Goal: Task Accomplishment & Management: Complete application form

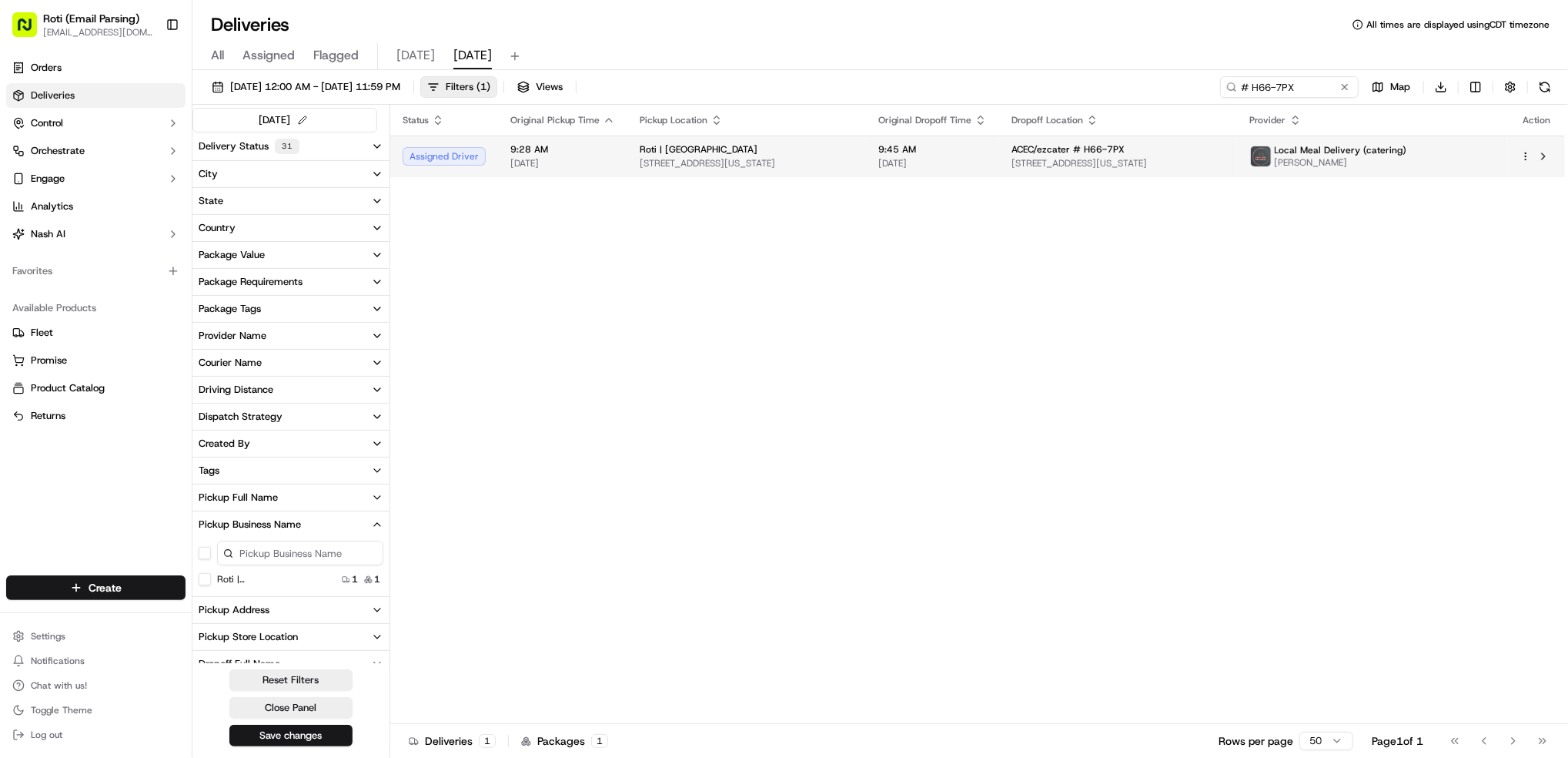
scroll to position [139, 0]
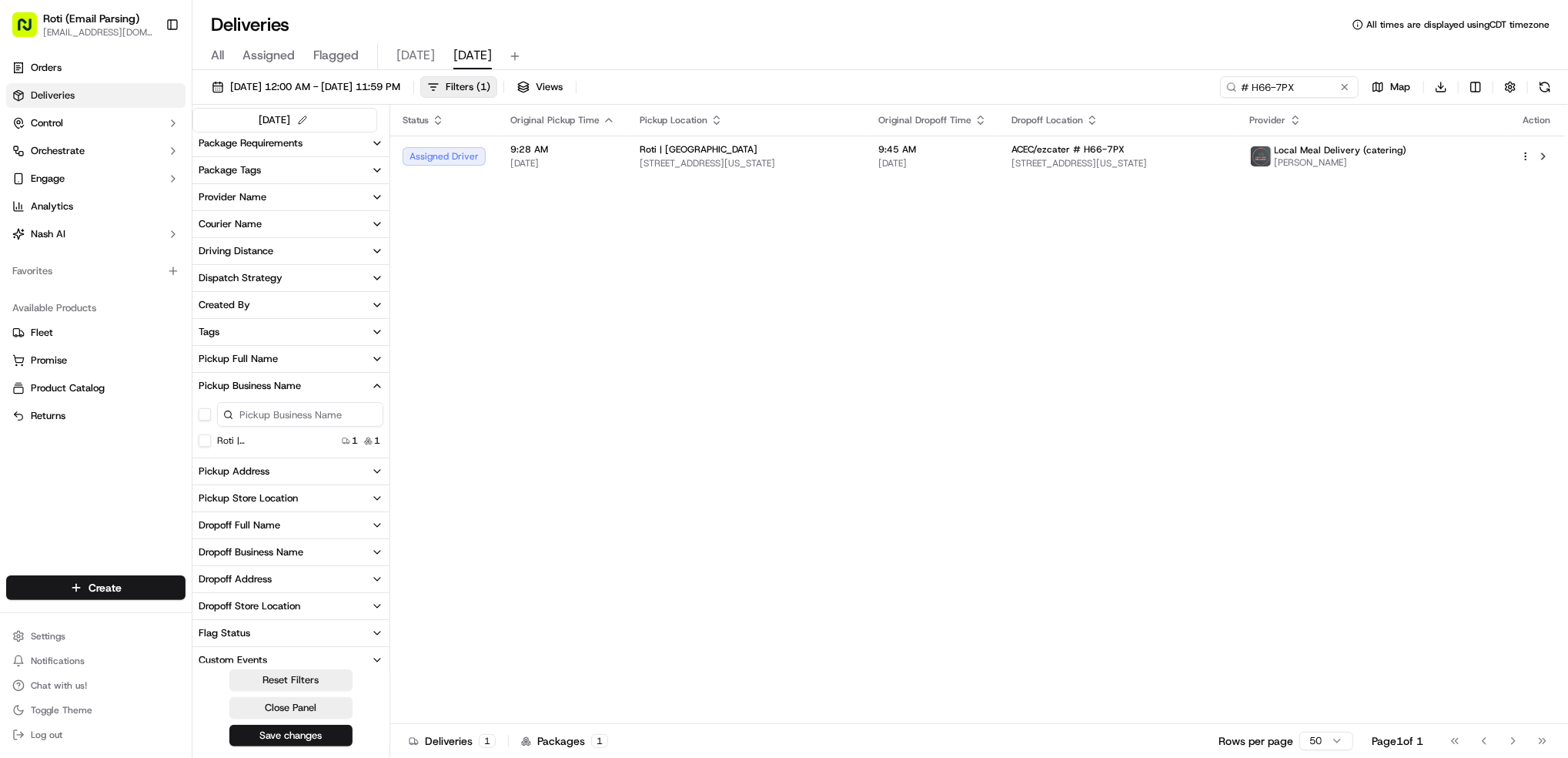
click at [94, 591] on html "Roti (Email Parsing) [EMAIL_ADDRESS][DOMAIN_NAME] Toggle Sidebar Orders Deliver…" at bounding box center [784, 379] width 1568 height 758
click at [232, 611] on link "Delivery" at bounding box center [278, 617] width 172 height 28
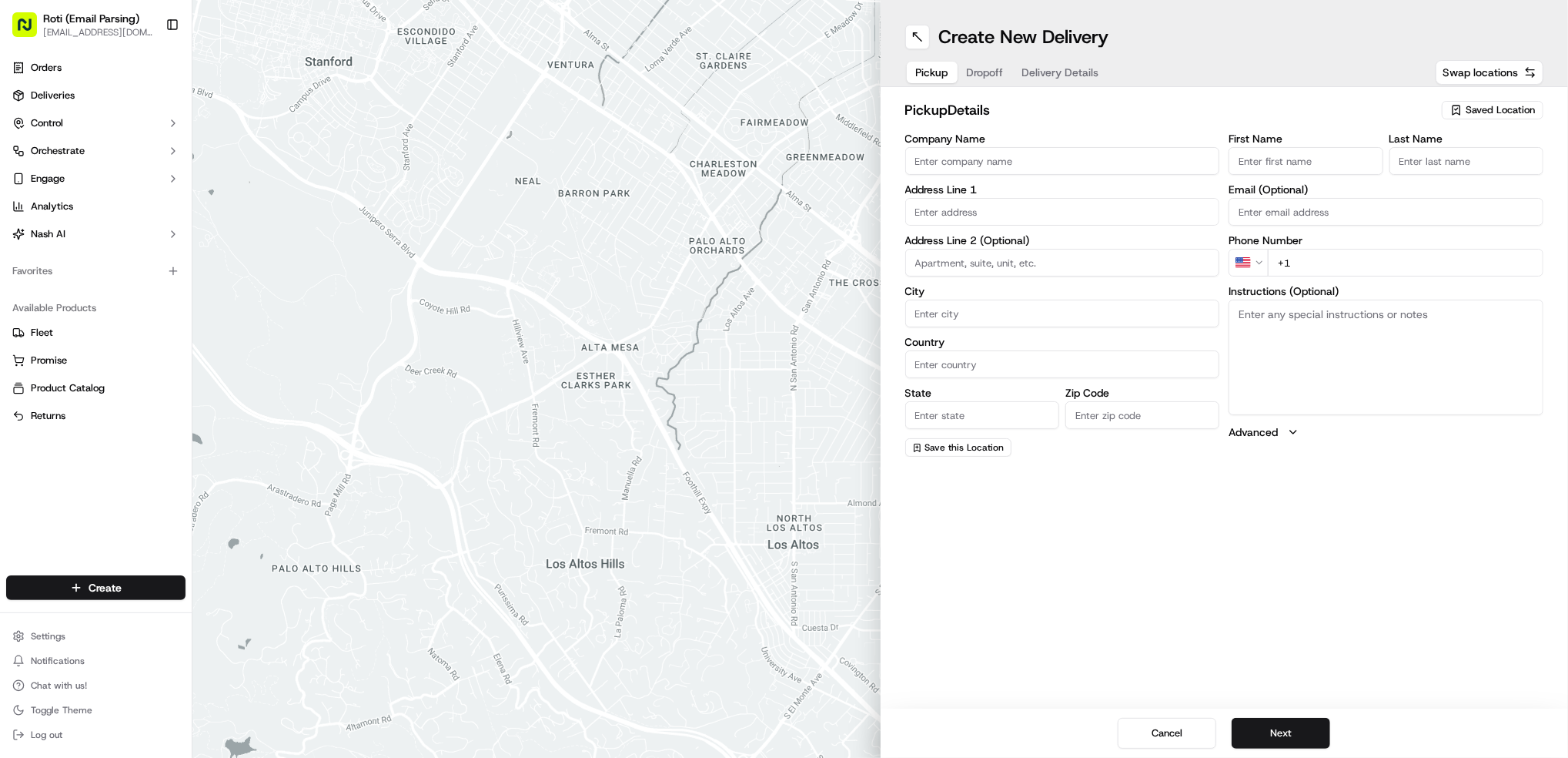
click at [1514, 121] on div "pickup Details Saved Location" at bounding box center [1225, 113] width 639 height 28
click at [1511, 112] on span "Saved Location" at bounding box center [1500, 110] width 69 height 14
type input "LAk"
click at [1451, 164] on span "Roti | [GEOGRAPHIC_DATA] and [US_STATE]" at bounding box center [1467, 175] width 189 height 28
type input "Roti | [GEOGRAPHIC_DATA] and [US_STATE]"
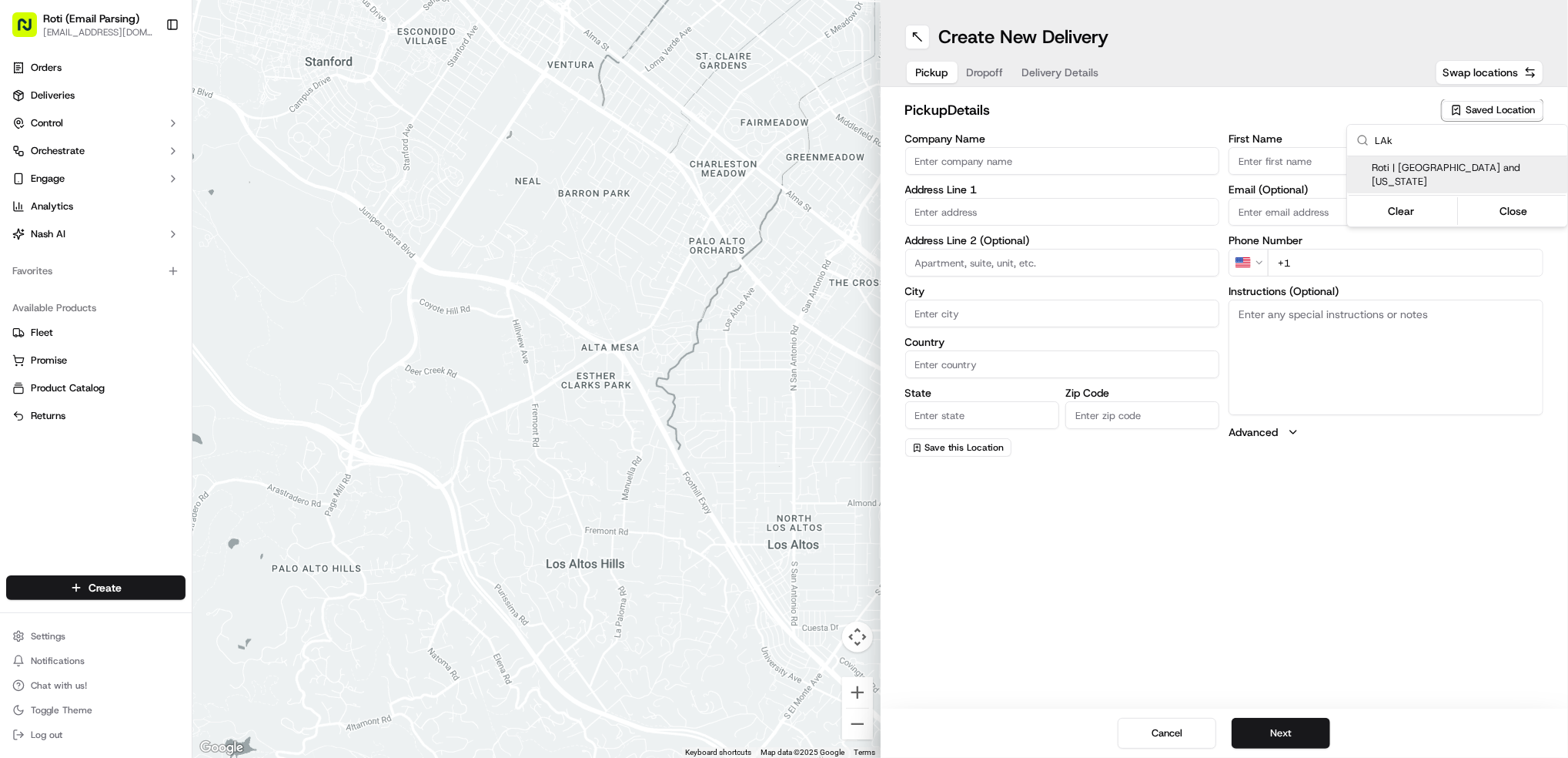
type input "[STREET_ADDRESS]"
type input "[GEOGRAPHIC_DATA]"
type input "US"
type input "IL"
type input "60601"
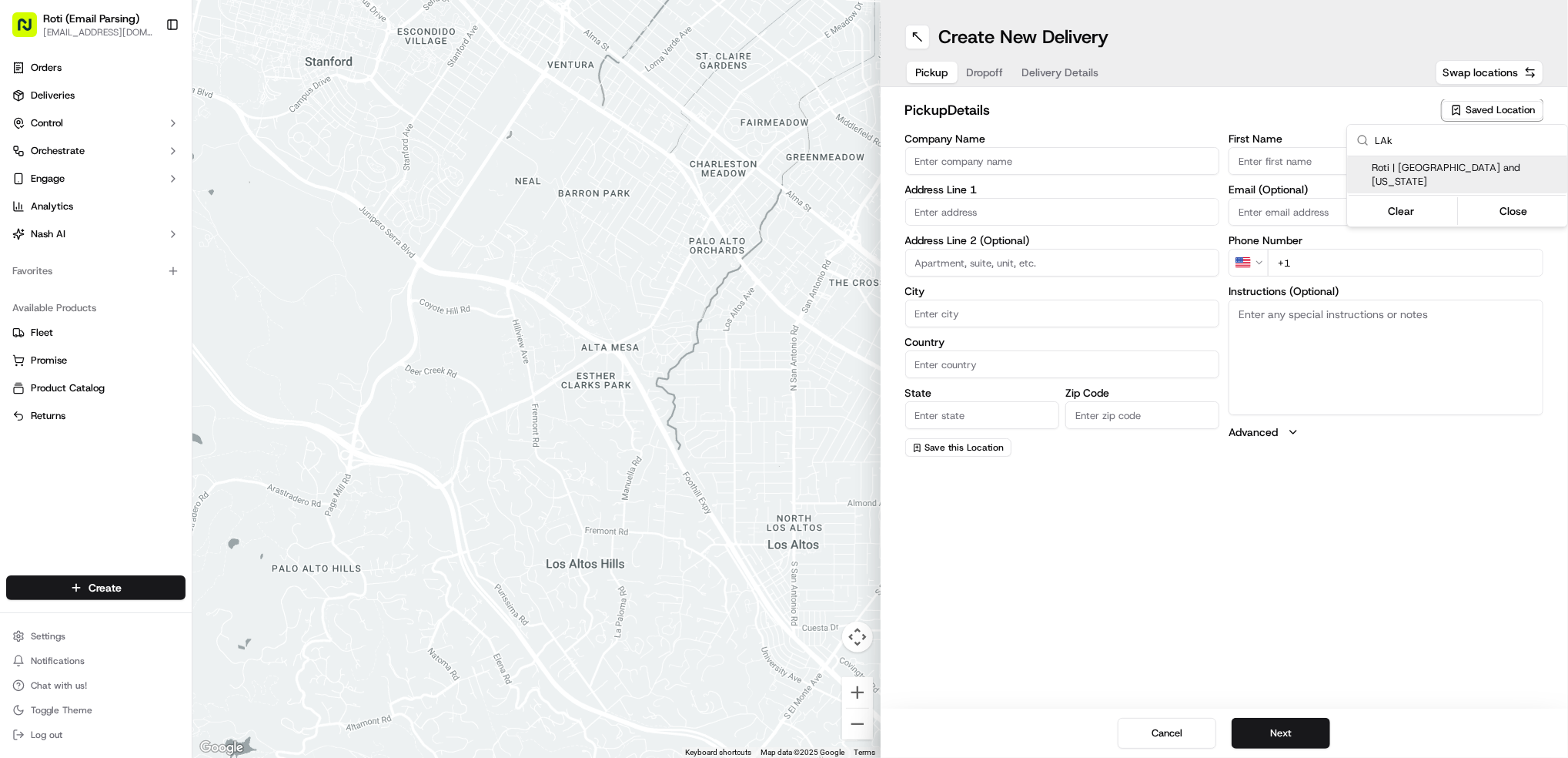
type input "Manager"
type input "[PHONE_NUMBER]"
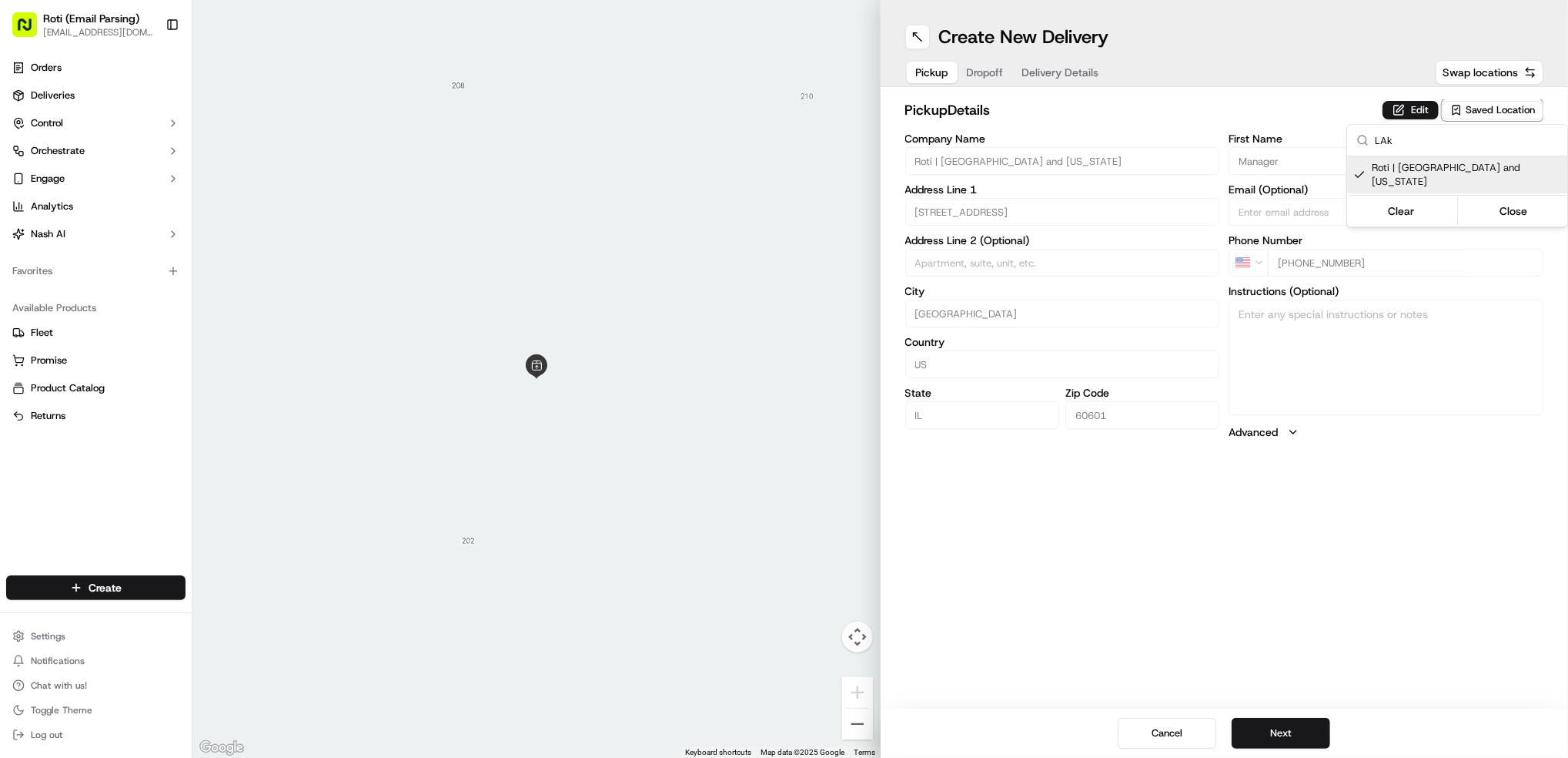
click at [1273, 735] on html "Roti (Email Parsing) [EMAIL_ADDRESS][DOMAIN_NAME] Toggle Sidebar Orders Deliver…" at bounding box center [784, 379] width 1568 height 758
click at [1273, 735] on button "Next" at bounding box center [1281, 733] width 99 height 31
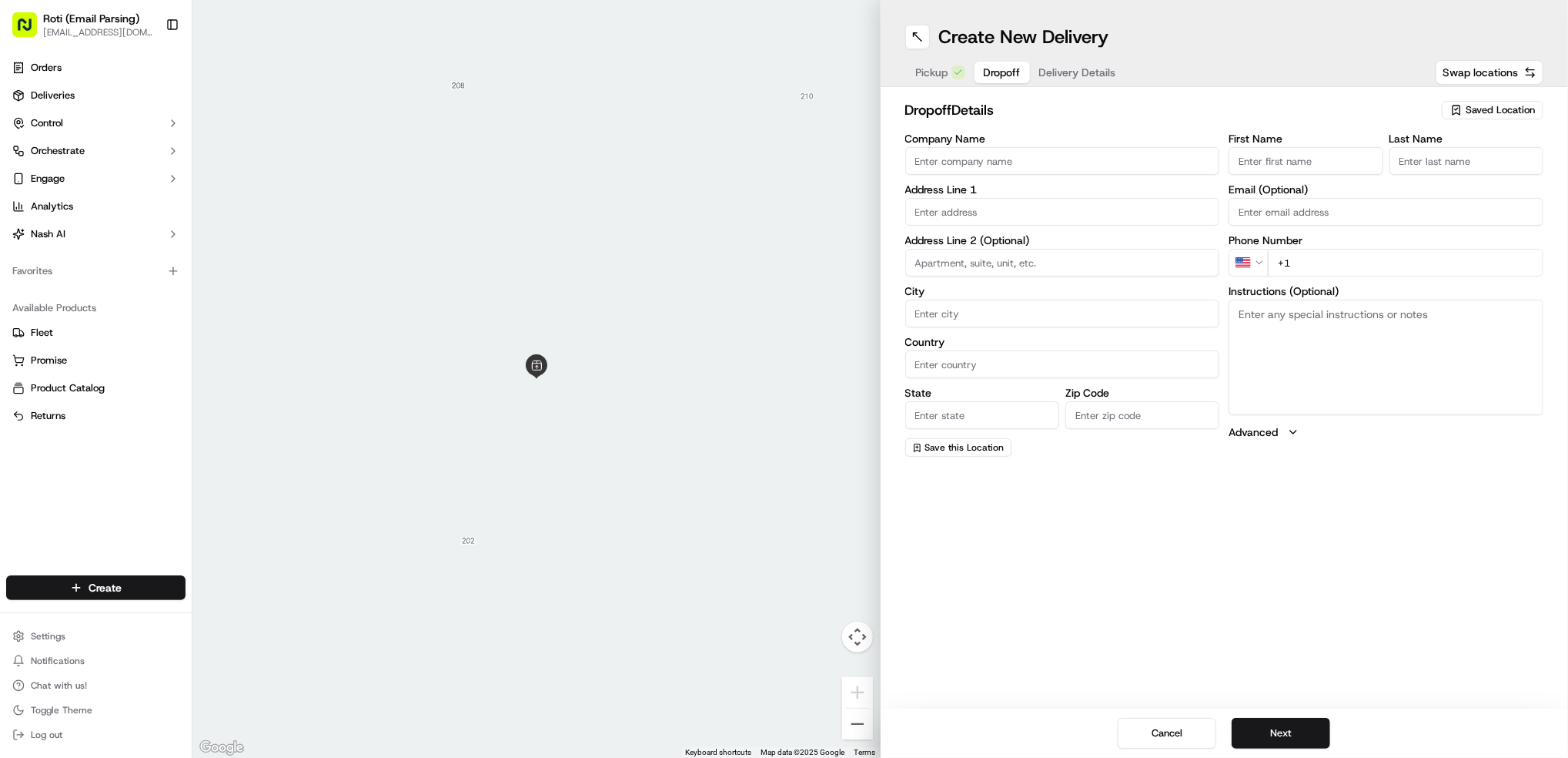
click at [934, 158] on input "Company Name" at bounding box center [1063, 161] width 315 height 28
paste input "WeWork"
type input "WeWork"
click at [1285, 155] on input "First Name" at bounding box center [1305, 161] width 154 height 28
paste input "[PERSON_NAME]"
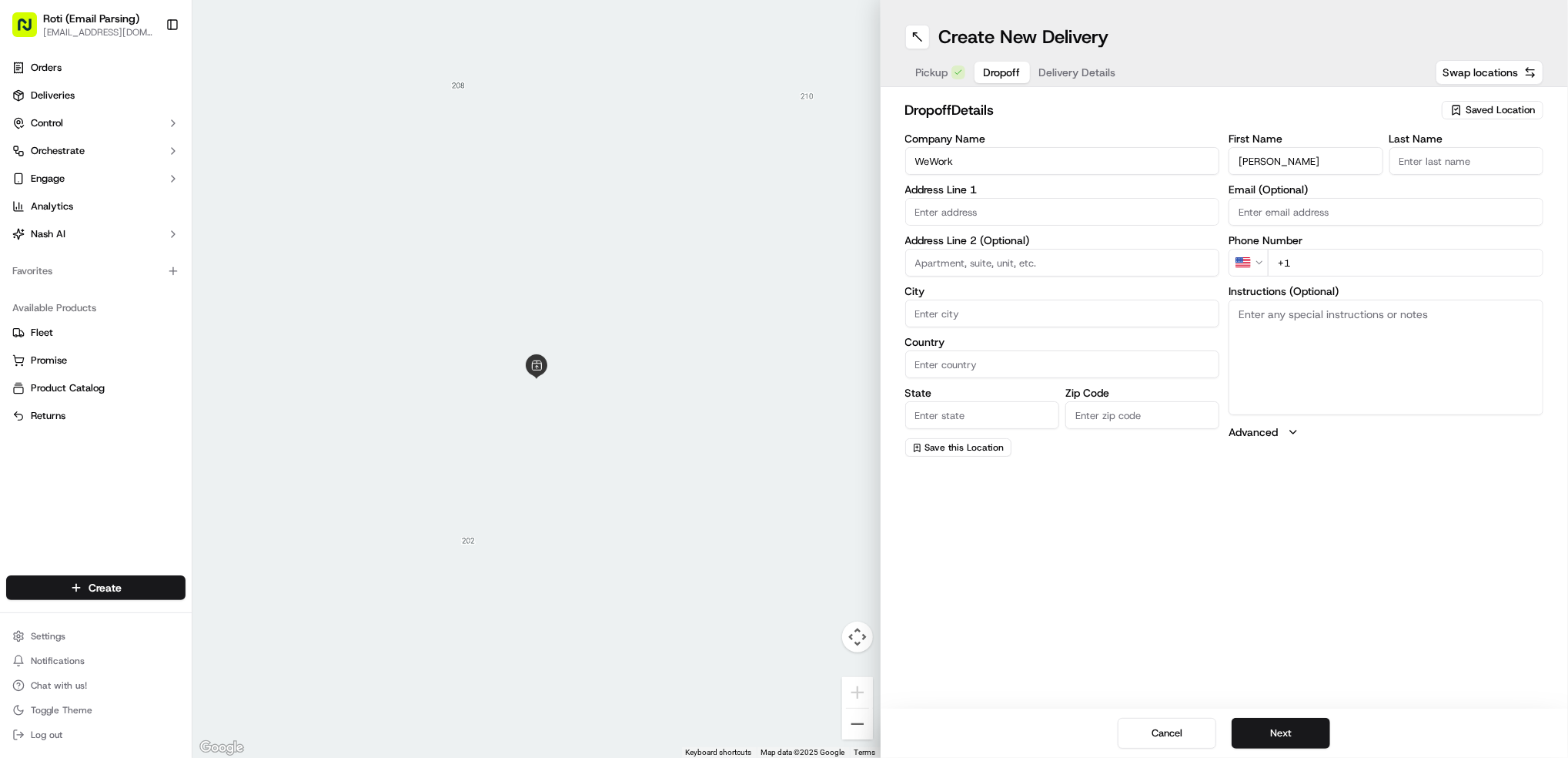
type input "[PERSON_NAME]"
click at [1431, 163] on input "Last Name" at bounding box center [1466, 161] width 154 height 28
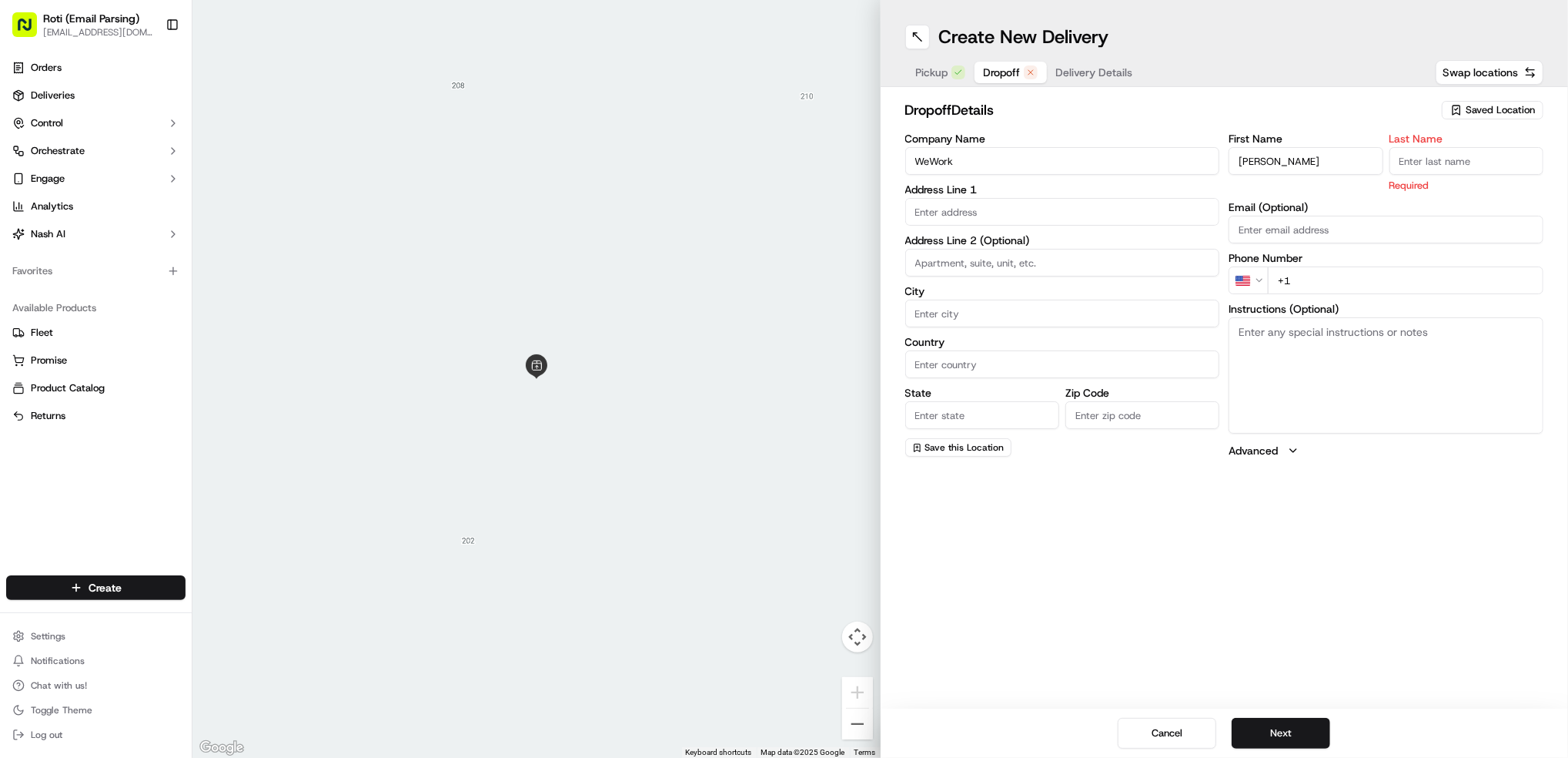
paste input "[PERSON_NAME]"
type input "[PERSON_NAME]"
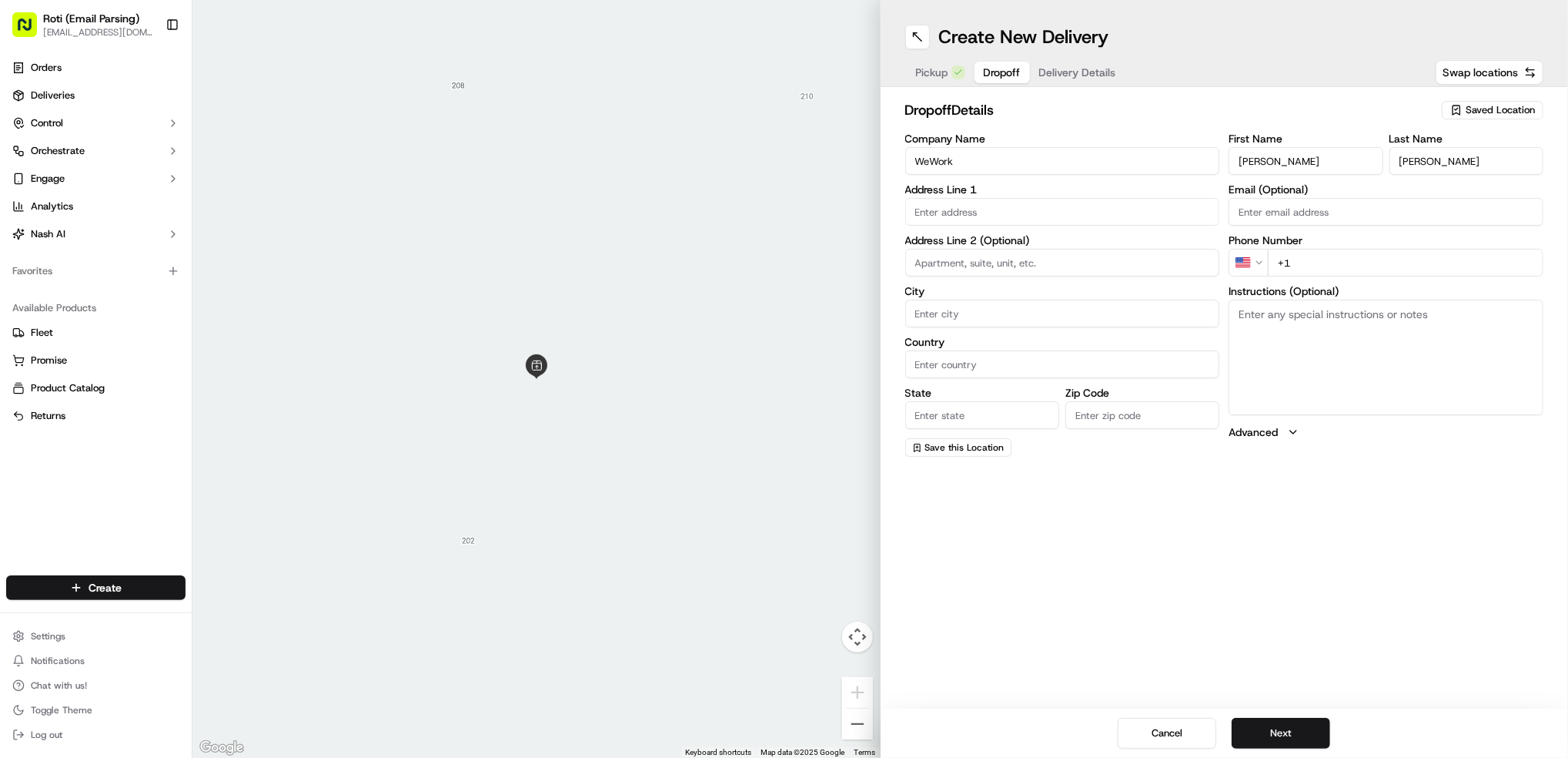
drag, startPoint x: 1336, startPoint y: 161, endPoint x: 1275, endPoint y: 155, distance: 61.3
click at [1275, 155] on input "[PERSON_NAME]" at bounding box center [1305, 161] width 154 height 28
type input "Sonhey"
drag, startPoint x: 1434, startPoint y: 165, endPoint x: 1177, endPoint y: 164, distance: 257.0
click at [1177, 164] on div "Company Name WeWork Address Line 1 Address Line 2 (Optional) City Country State…" at bounding box center [1225, 295] width 639 height 324
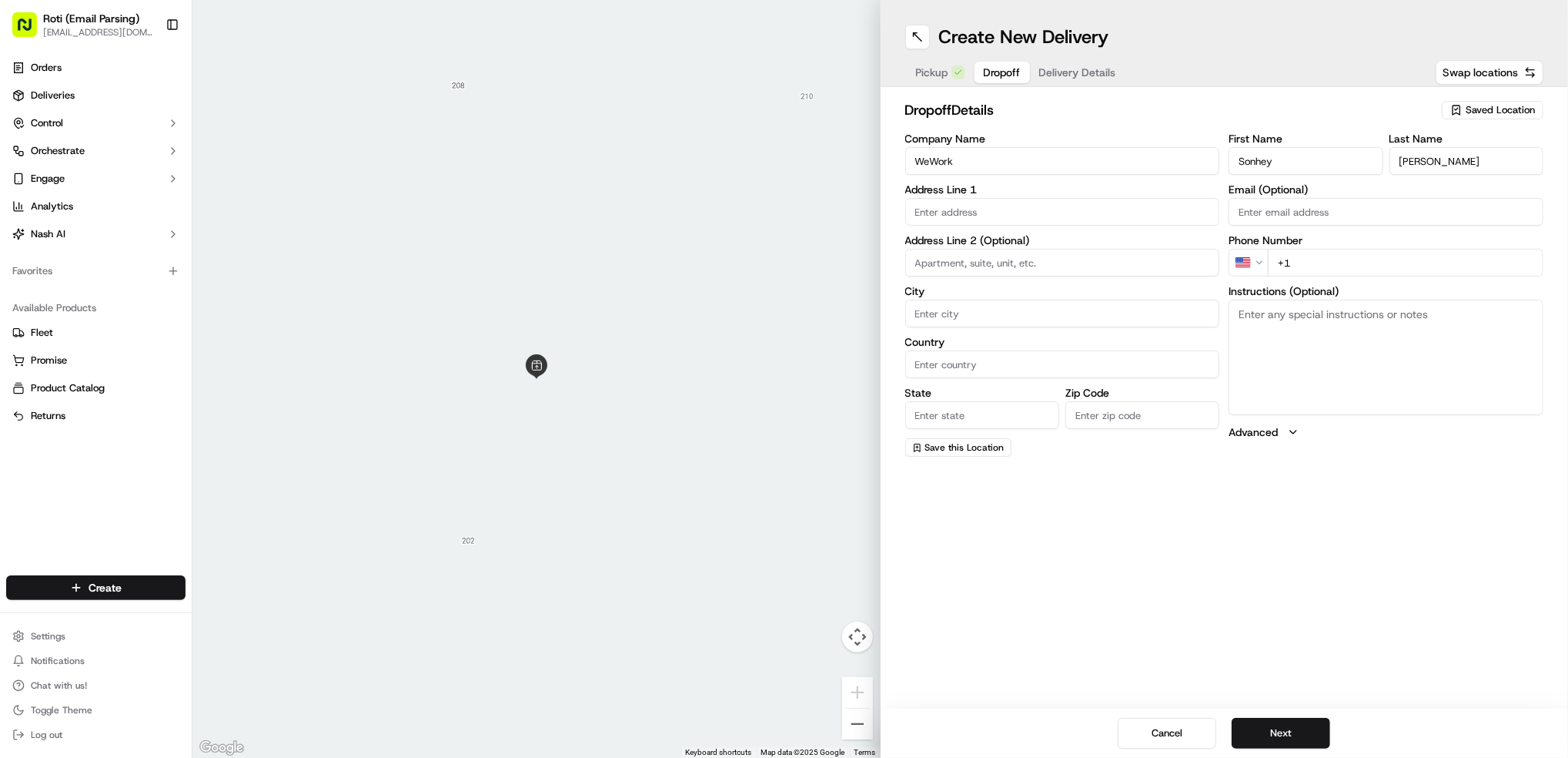
type input "[PERSON_NAME]"
click at [1309, 258] on input "+1" at bounding box center [1406, 262] width 276 height 28
paste input "[PHONE_NUMBER]"
type input "[PHONE_NUMBER]"
click at [1325, 348] on textarea "Instructions (Optional)" at bounding box center [1386, 358] width 315 height 116
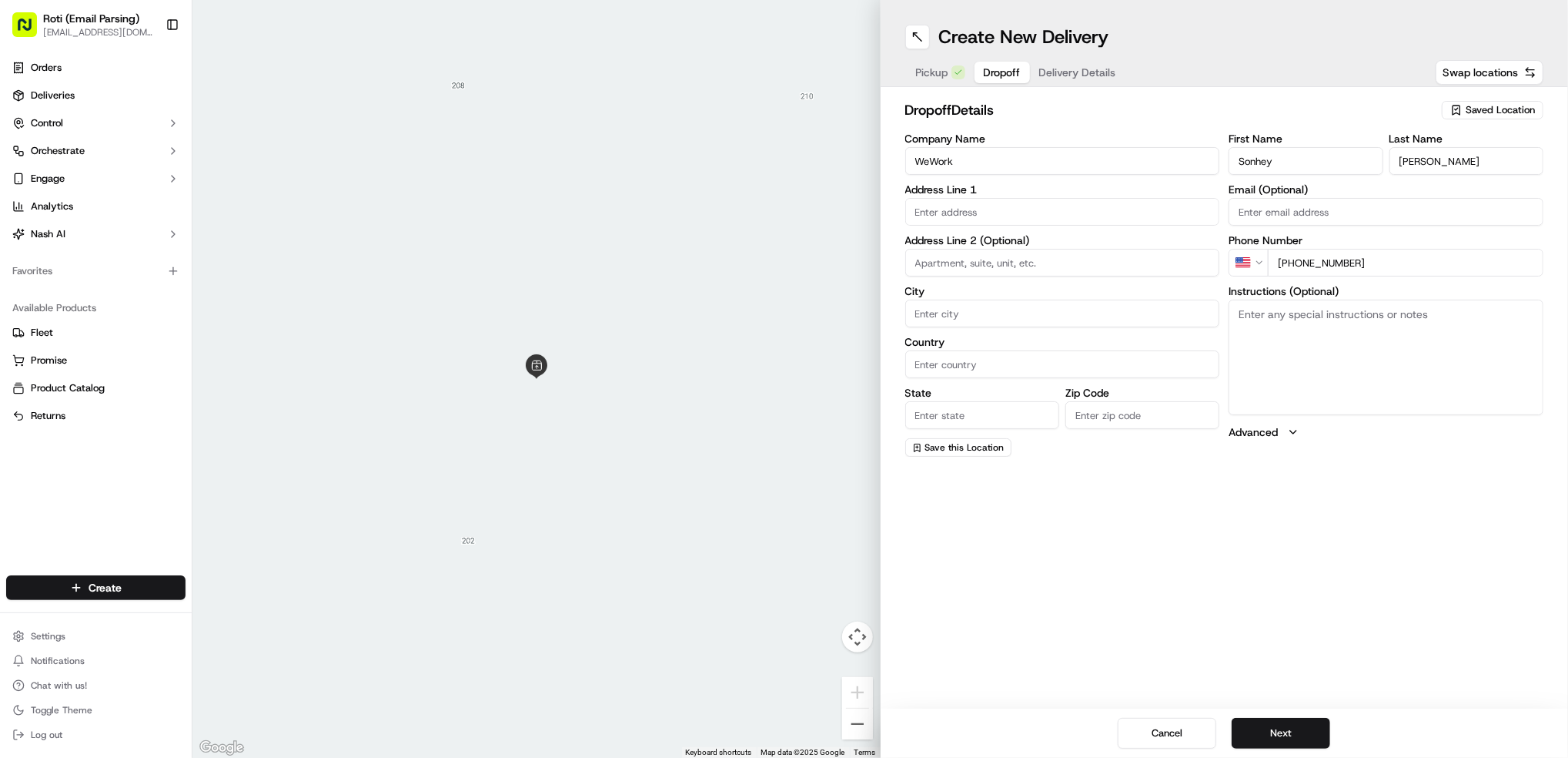
paste textarea "Someone will meet you in the lobby-call upon arrival JN"
type textarea "Someone will meet you in the lobby-call upon arrival JN"
click at [991, 208] on input "text" at bounding box center [1063, 211] width 315 height 28
paste input "[STREET_ADDRESS]"
click at [1038, 244] on div "[STREET_ADDRESS]" at bounding box center [1062, 244] width 307 height 23
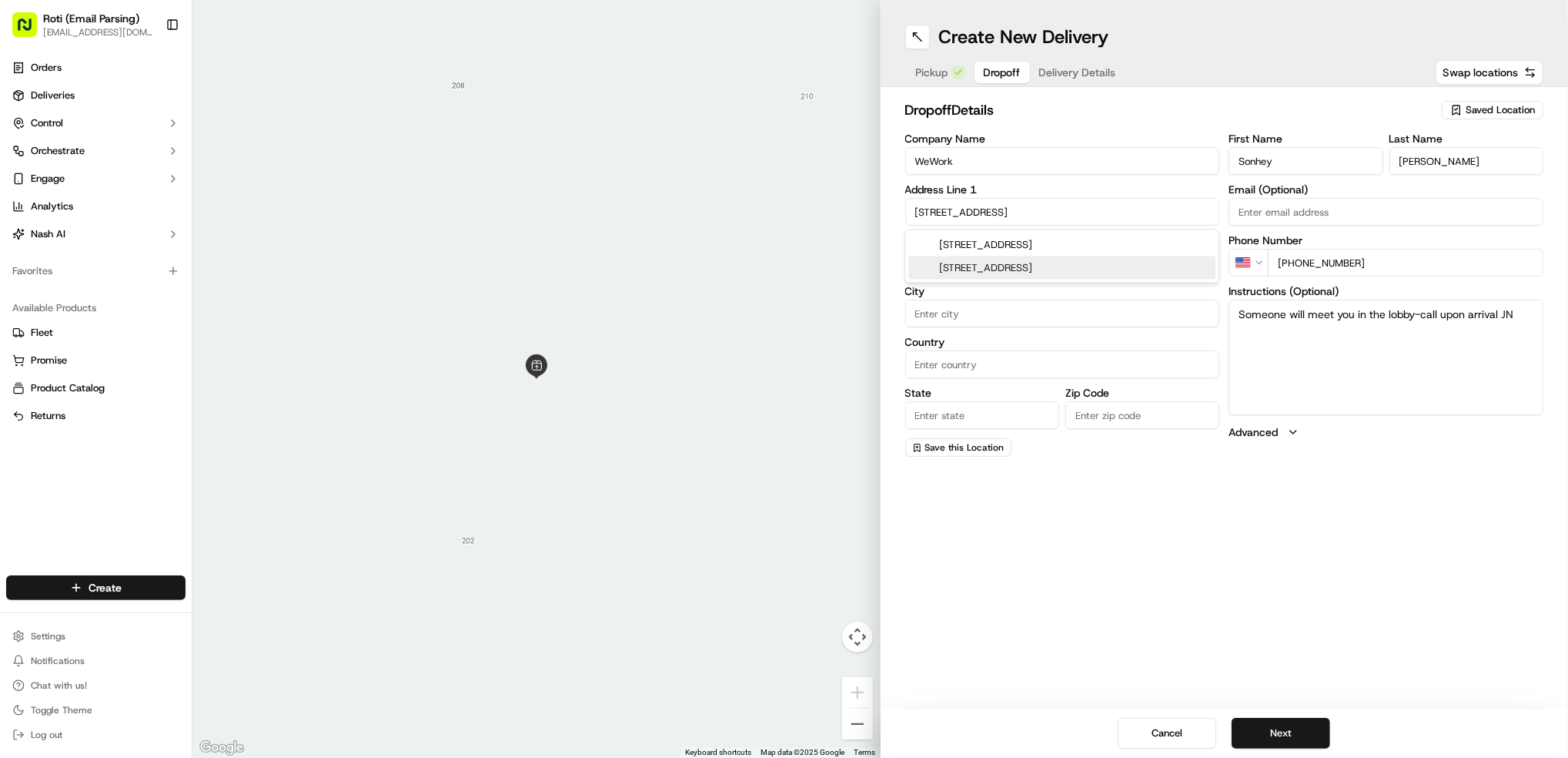
type input "[STREET_ADDRESS]"
type input "[GEOGRAPHIC_DATA]"
type input "IL"
type input "60654"
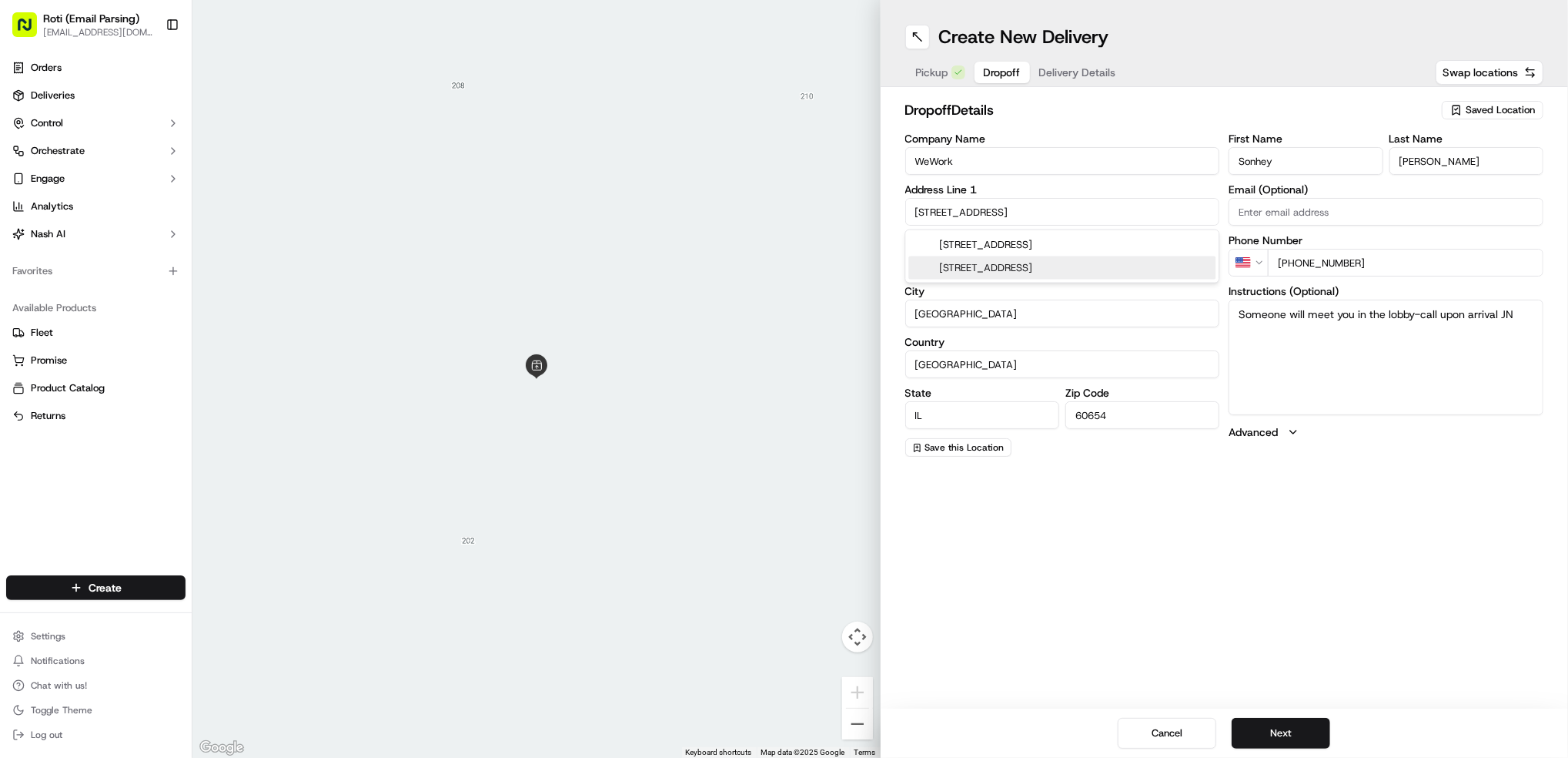
type input "[STREET_ADDRESS]"
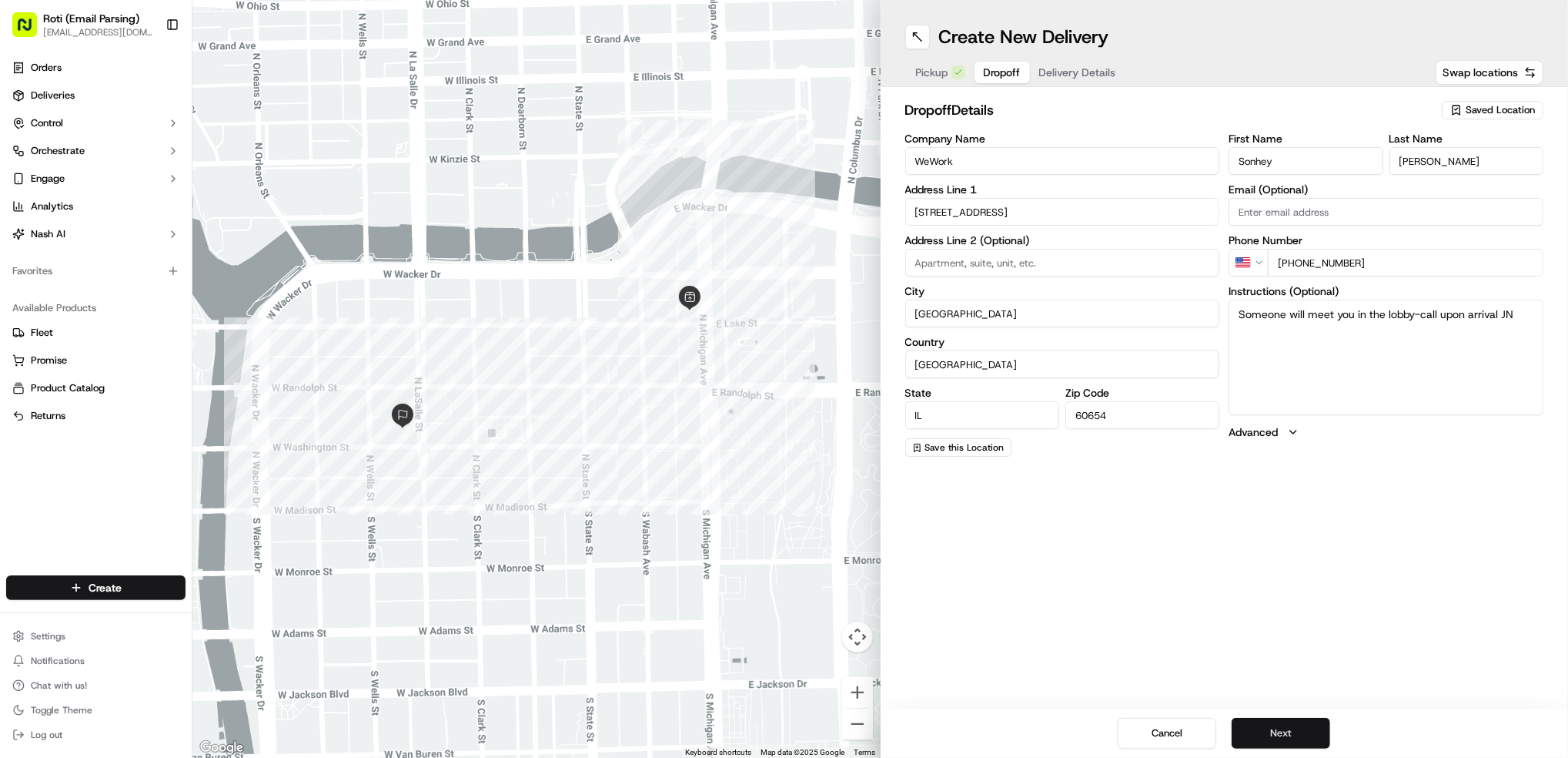
click at [1289, 737] on button "Next" at bounding box center [1281, 733] width 99 height 31
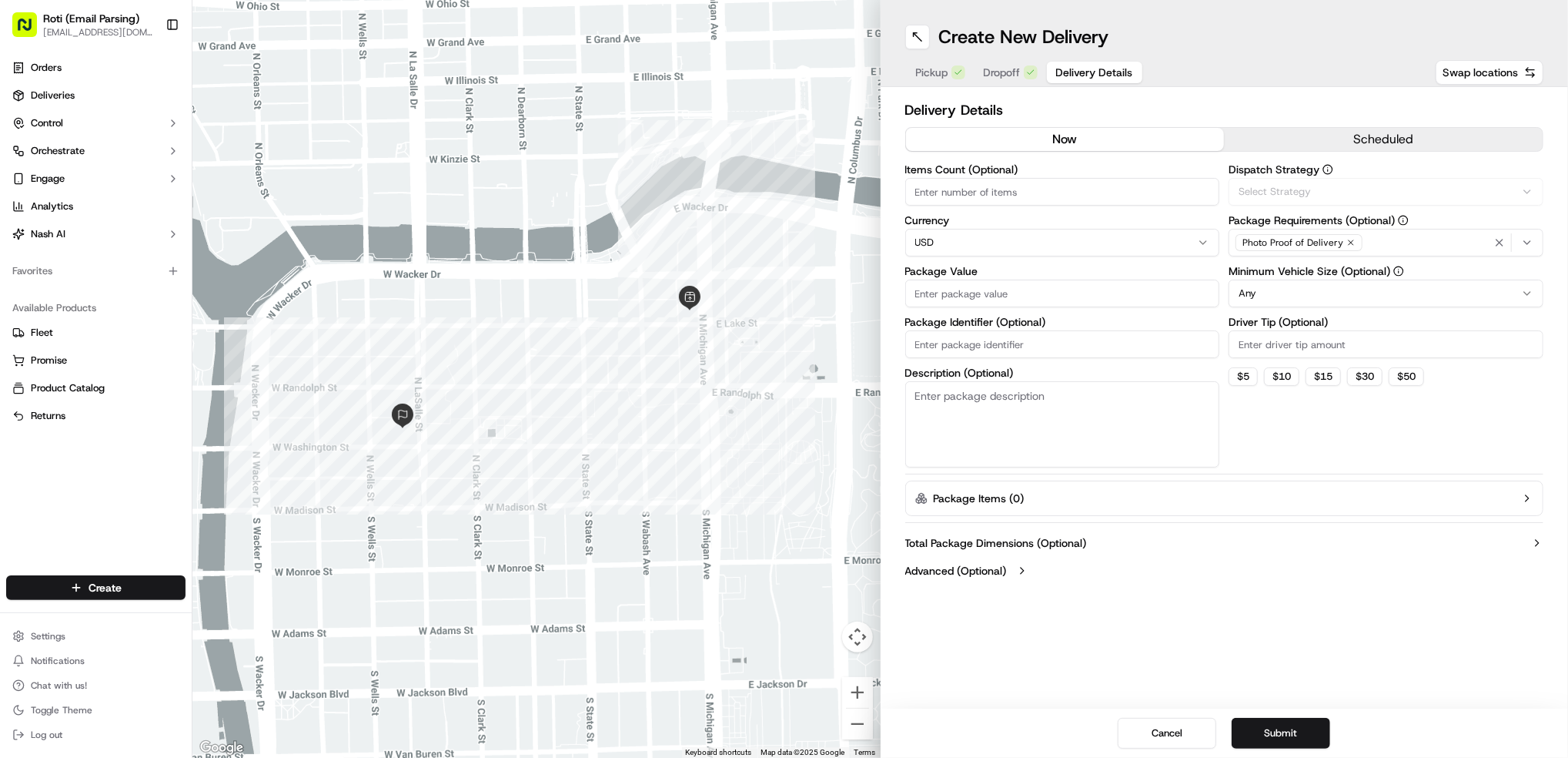
click at [1420, 141] on button "scheduled" at bounding box center [1383, 139] width 318 height 23
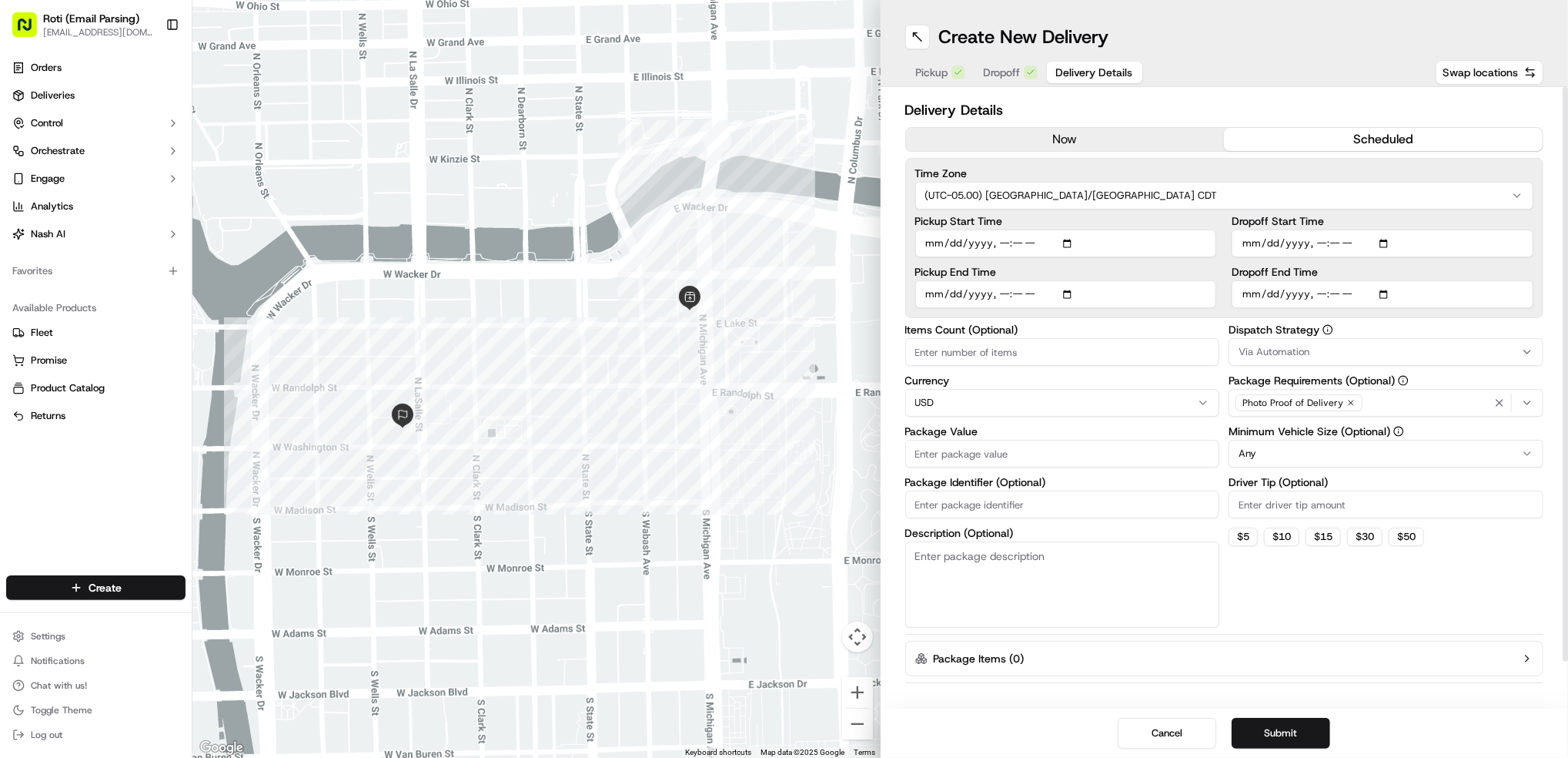
click at [1381, 238] on input "Dropoff Start Time" at bounding box center [1382, 244] width 302 height 28
type input "[DATE]T11:45"
drag, startPoint x: 1562, startPoint y: 302, endPoint x: 1519, endPoint y: 302, distance: 43.0
click at [1563, 302] on div at bounding box center [1565, 374] width 5 height 575
click at [1384, 292] on input "Dropoff End Time" at bounding box center [1382, 294] width 302 height 28
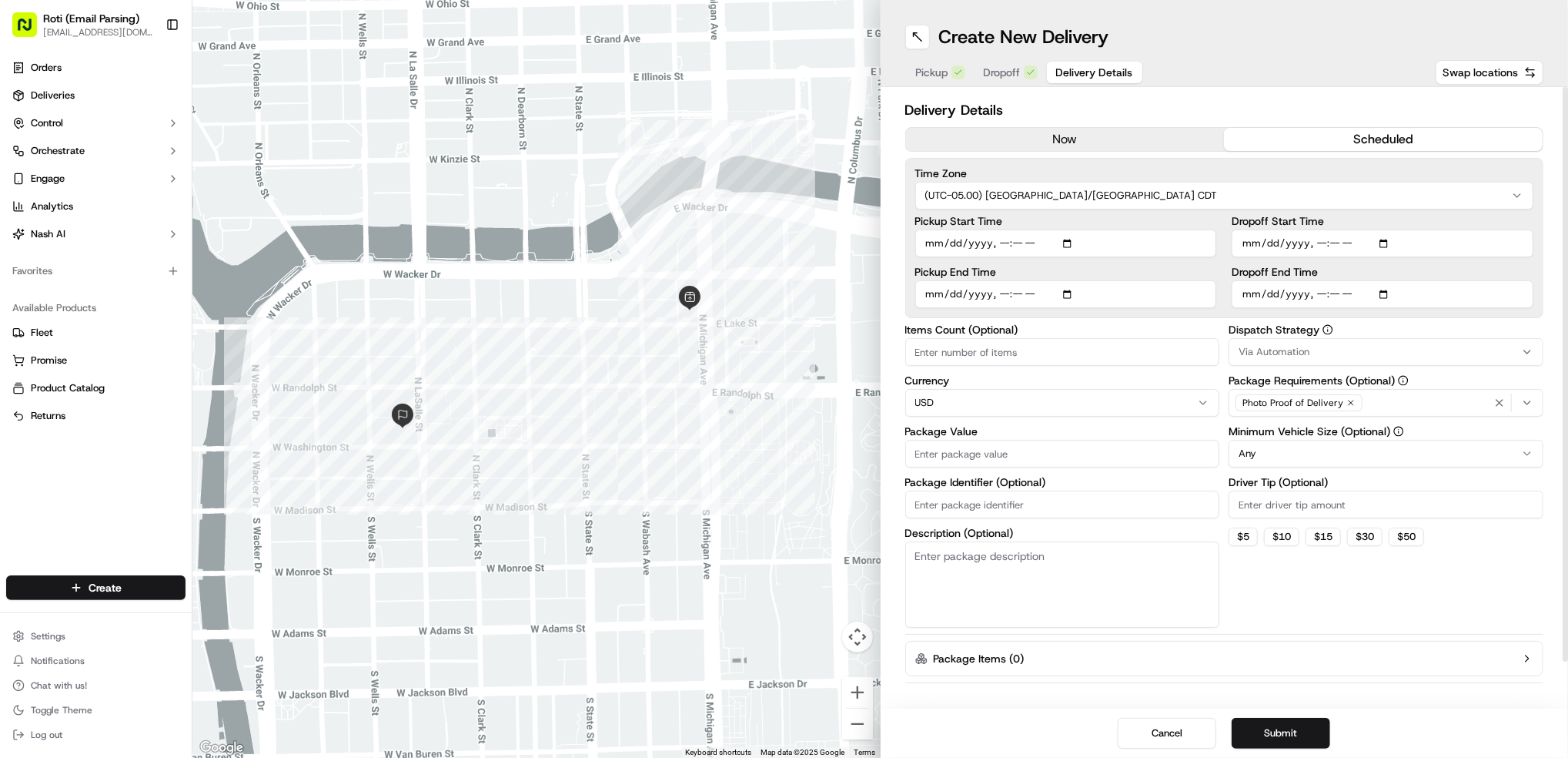
type input "[DATE]T12:00"
click at [1546, 327] on div "Delivery Details now scheduled Time Zone (UTC-05.00) America/[GEOGRAPHIC_DATA] …" at bounding box center [1225, 398] width 689 height 622
click at [1258, 346] on span "Via Automation" at bounding box center [1273, 352] width 71 height 14
click at [1294, 435] on span "CHI - Standard" at bounding box center [1349, 436] width 189 height 14
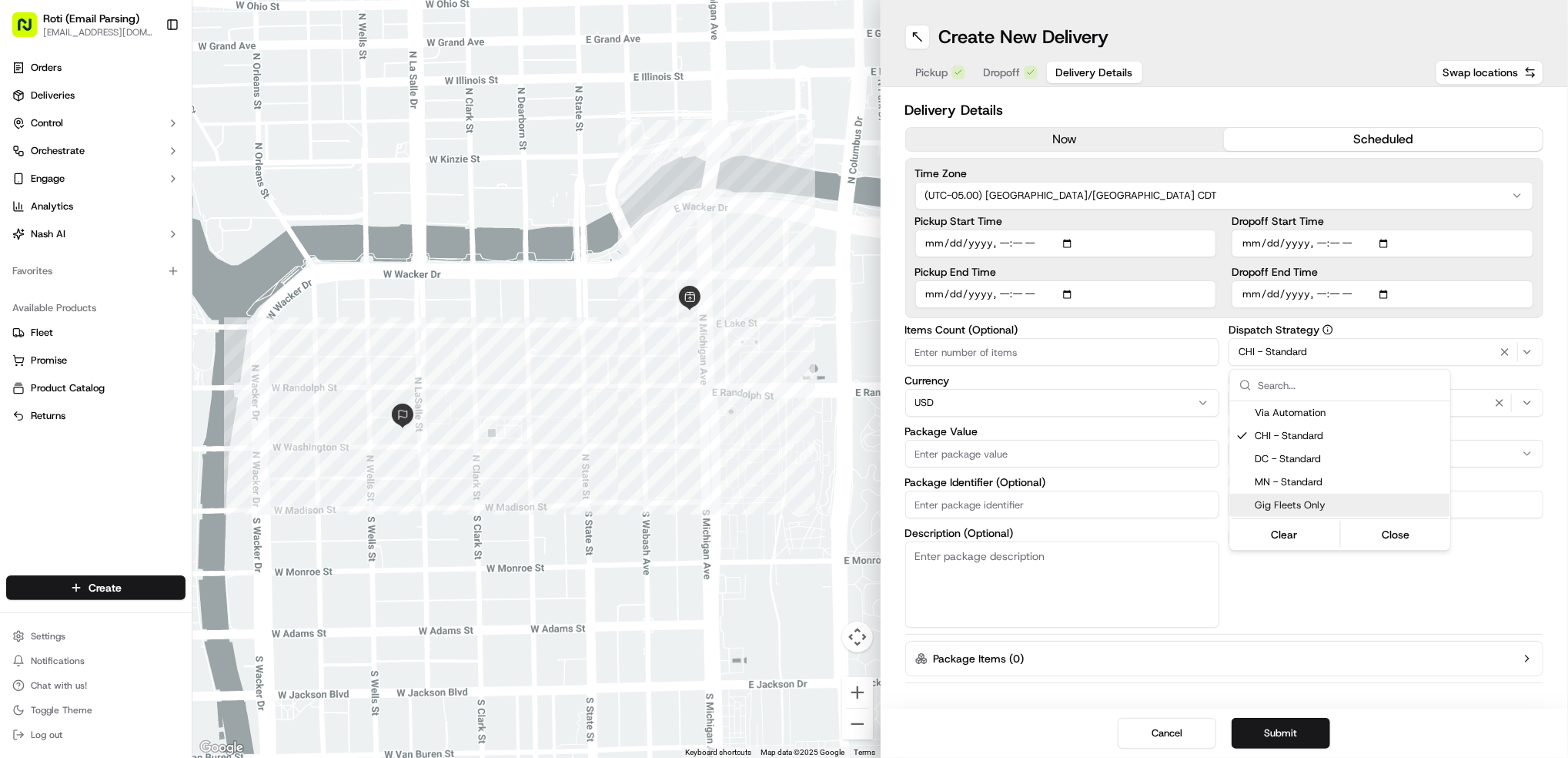
click at [1364, 624] on html "Roti (Email Parsing) [EMAIL_ADDRESS][DOMAIN_NAME] Toggle Sidebar Orders Deliver…" at bounding box center [784, 379] width 1568 height 758
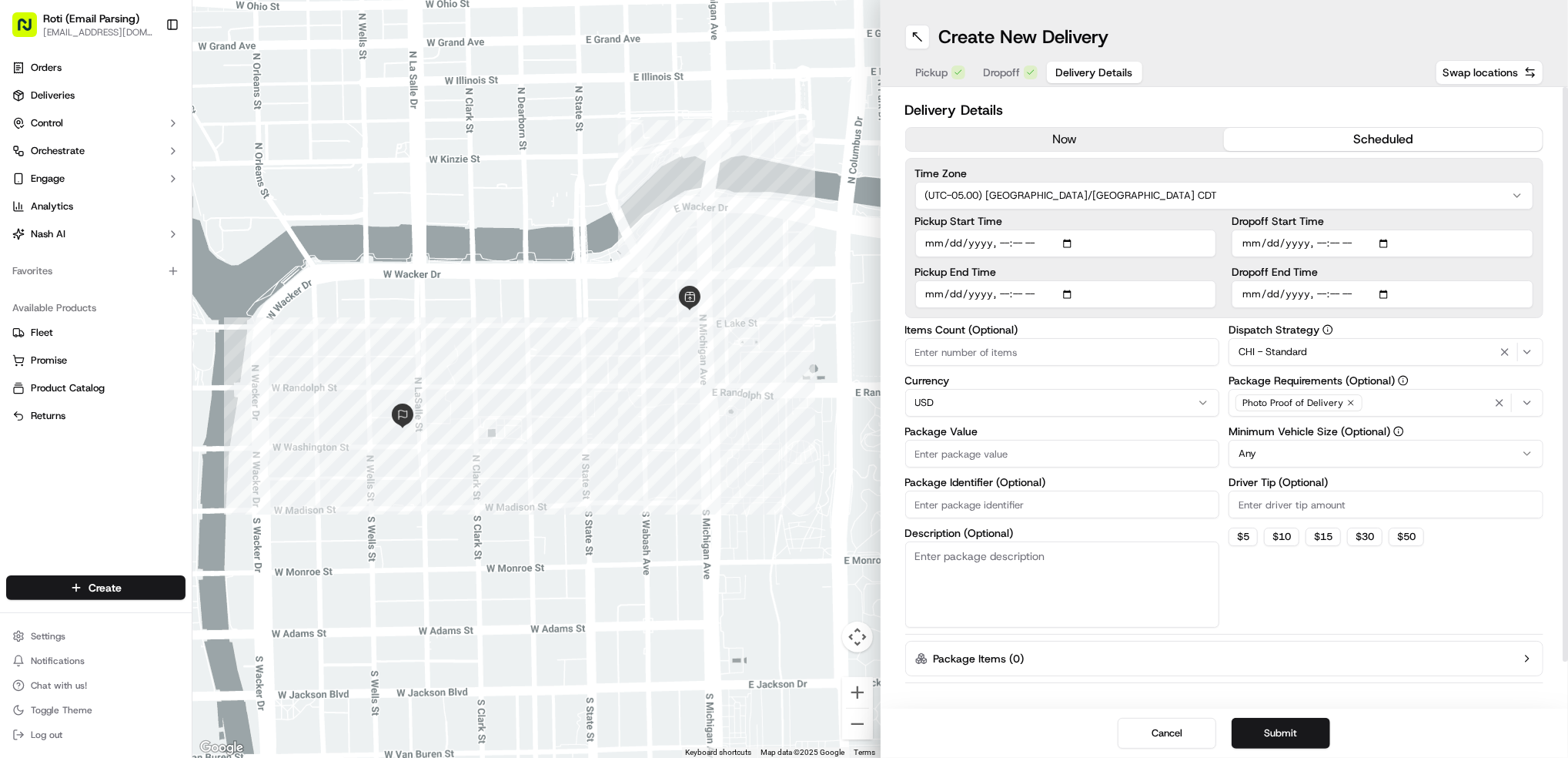
click at [1276, 452] on html "Roti (Email Parsing) [EMAIL_ADDRESS][DOMAIN_NAME] Toggle Sidebar Orders Deliver…" at bounding box center [784, 379] width 1568 height 758
click at [1262, 509] on input "Driver Tip (Optional)" at bounding box center [1386, 504] width 315 height 28
type input "20.74"
click at [976, 504] on input "Package Identifier (Optional)" at bounding box center [1063, 504] width 315 height 28
paste input "WeWork"
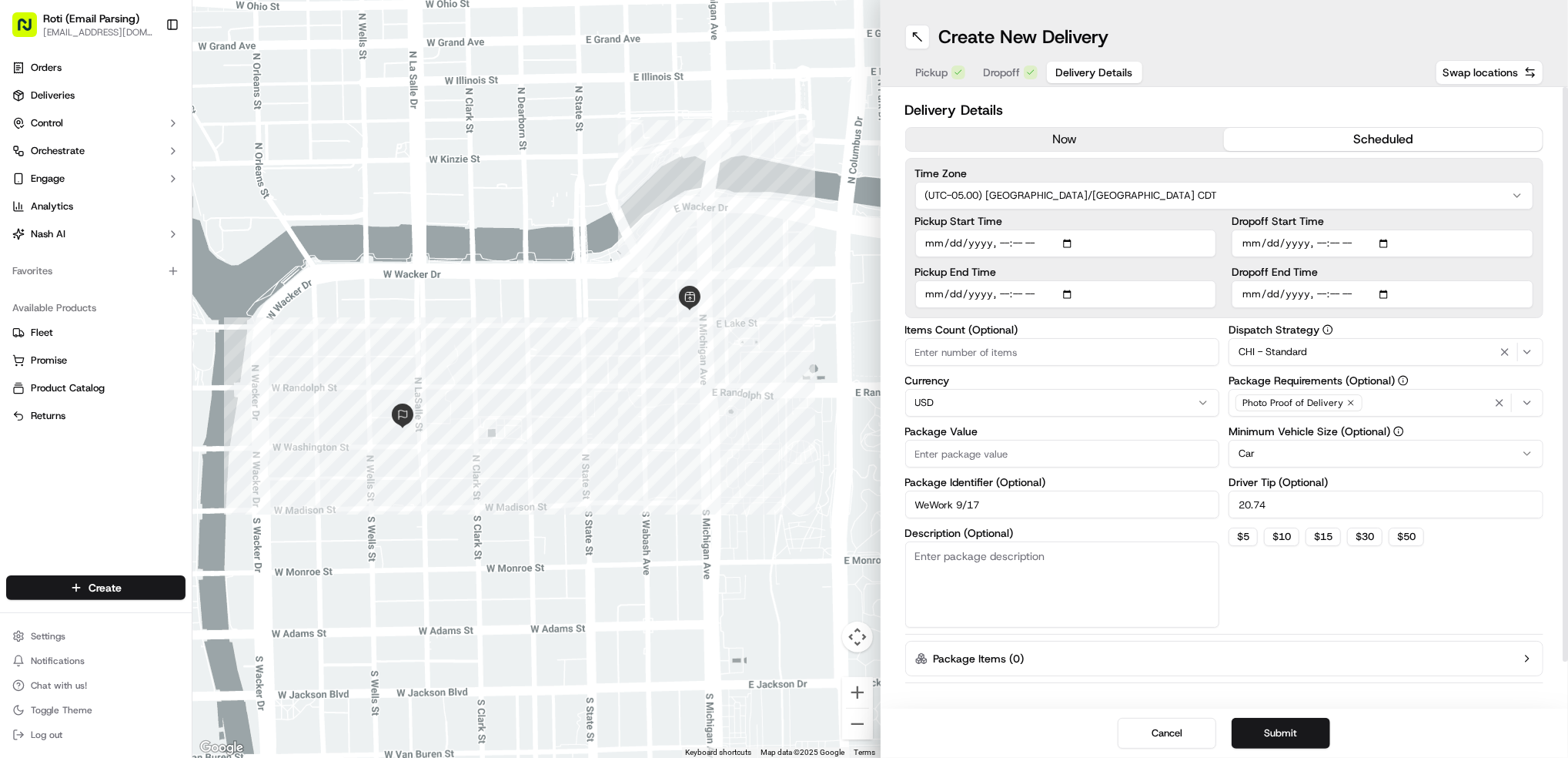
type input "WeWork 9/17"
click at [943, 455] on input "Package Value" at bounding box center [1063, 453] width 315 height 28
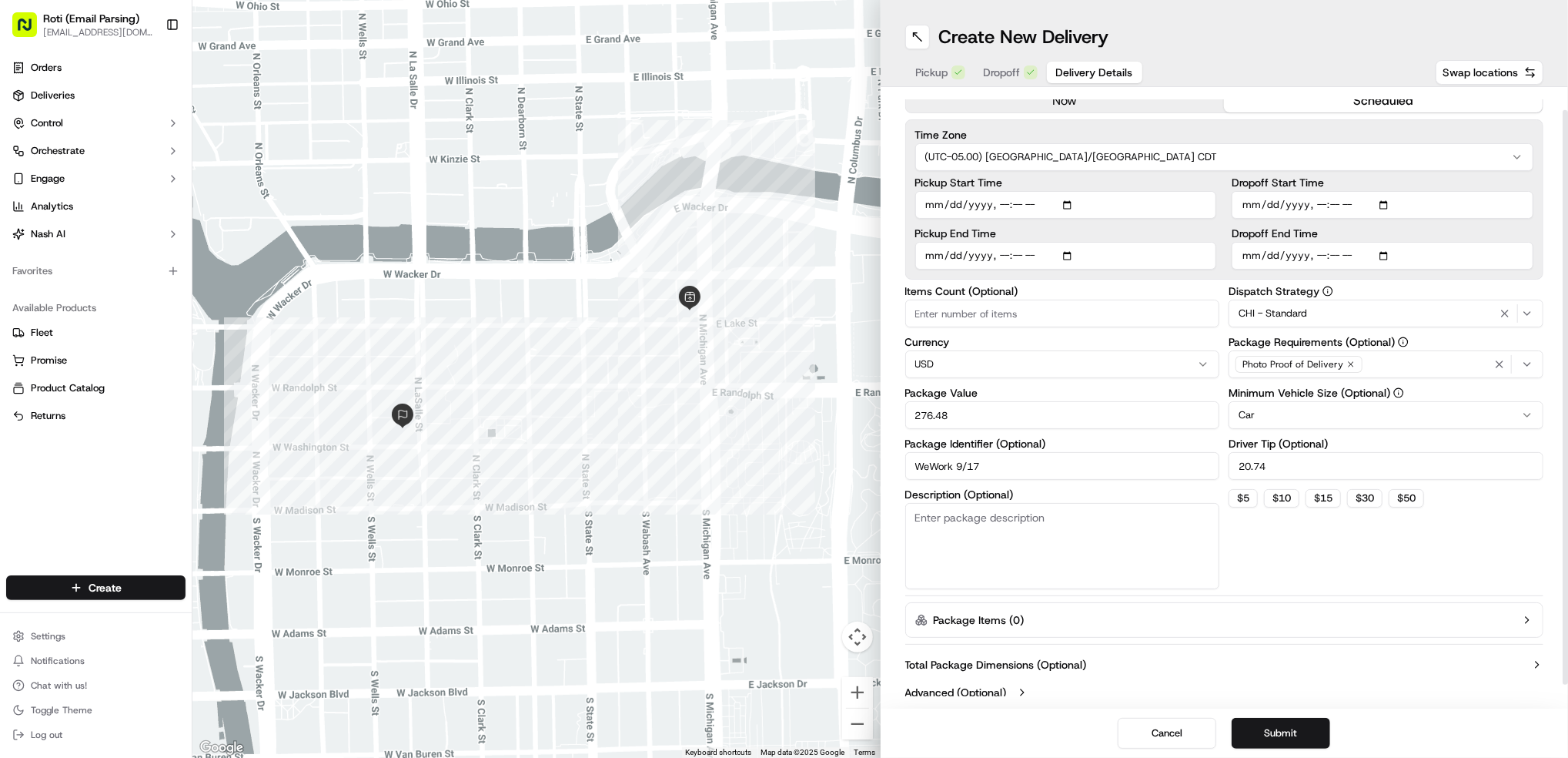
type input "276.48"
click at [944, 365] on html "Roti (Email Parsing) [EMAIL_ADDRESS][DOMAIN_NAME] Toggle Sidebar Orders Deliver…" at bounding box center [784, 379] width 1568 height 758
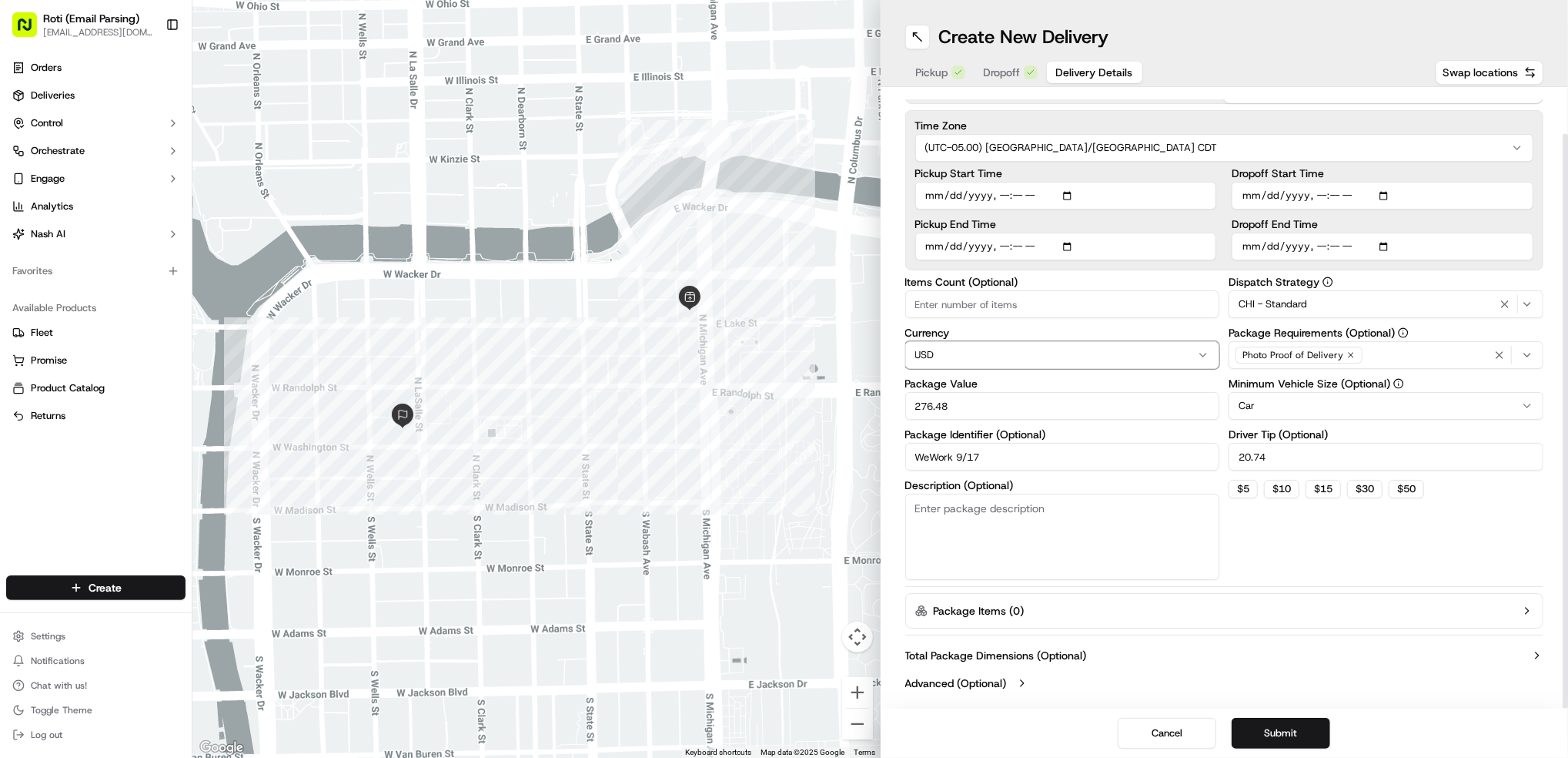
click at [1062, 290] on html "Roti (Email Parsing) [EMAIL_ADDRESS][DOMAIN_NAME] Toggle Sidebar Orders Deliver…" at bounding box center [784, 379] width 1568 height 758
click at [1062, 290] on input "Items Count (Optional)" at bounding box center [1063, 304] width 315 height 28
type input "3"
click at [1299, 727] on button "Submit" at bounding box center [1281, 733] width 99 height 31
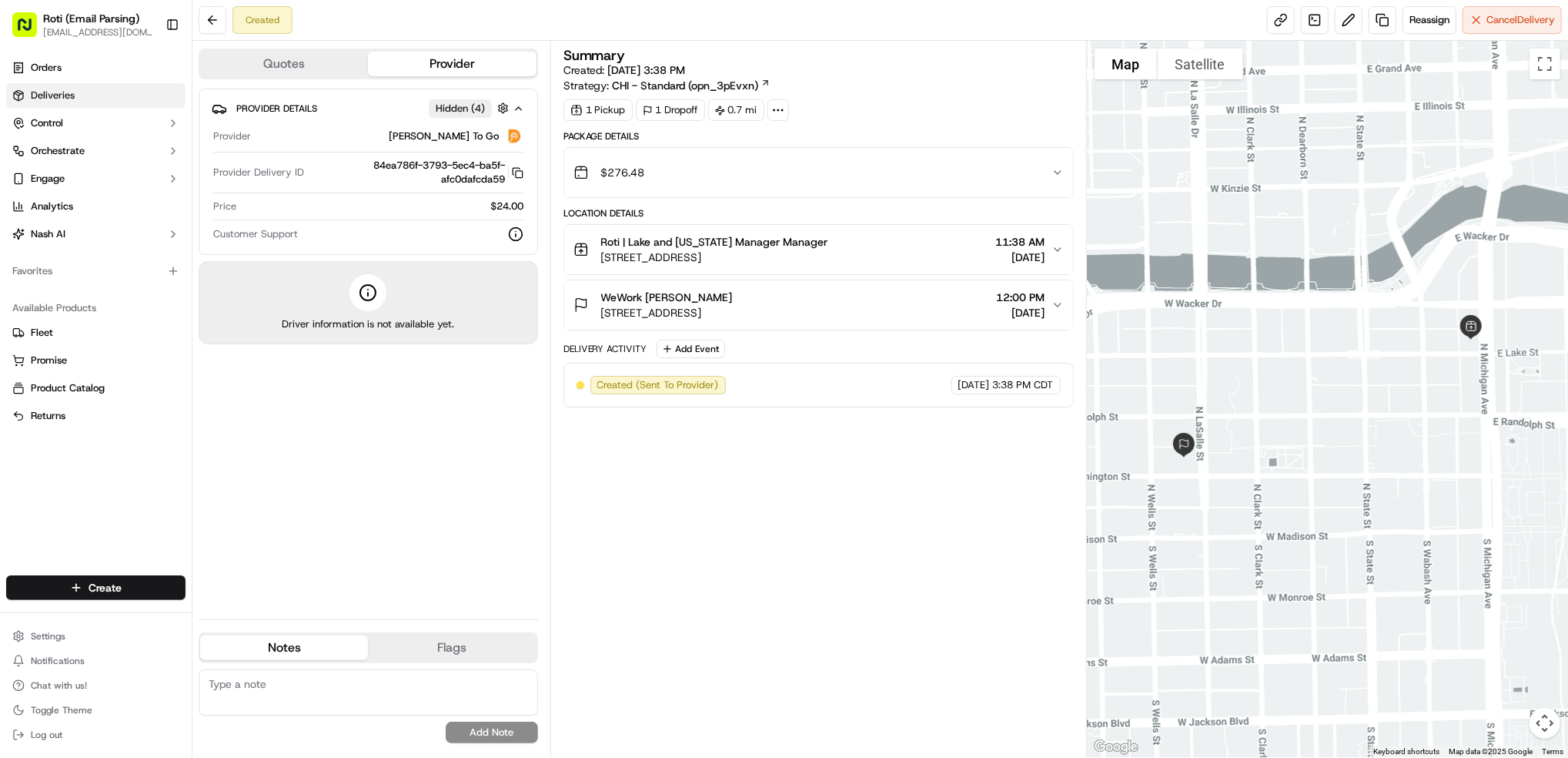
click at [83, 93] on link "Deliveries" at bounding box center [95, 95] width 180 height 25
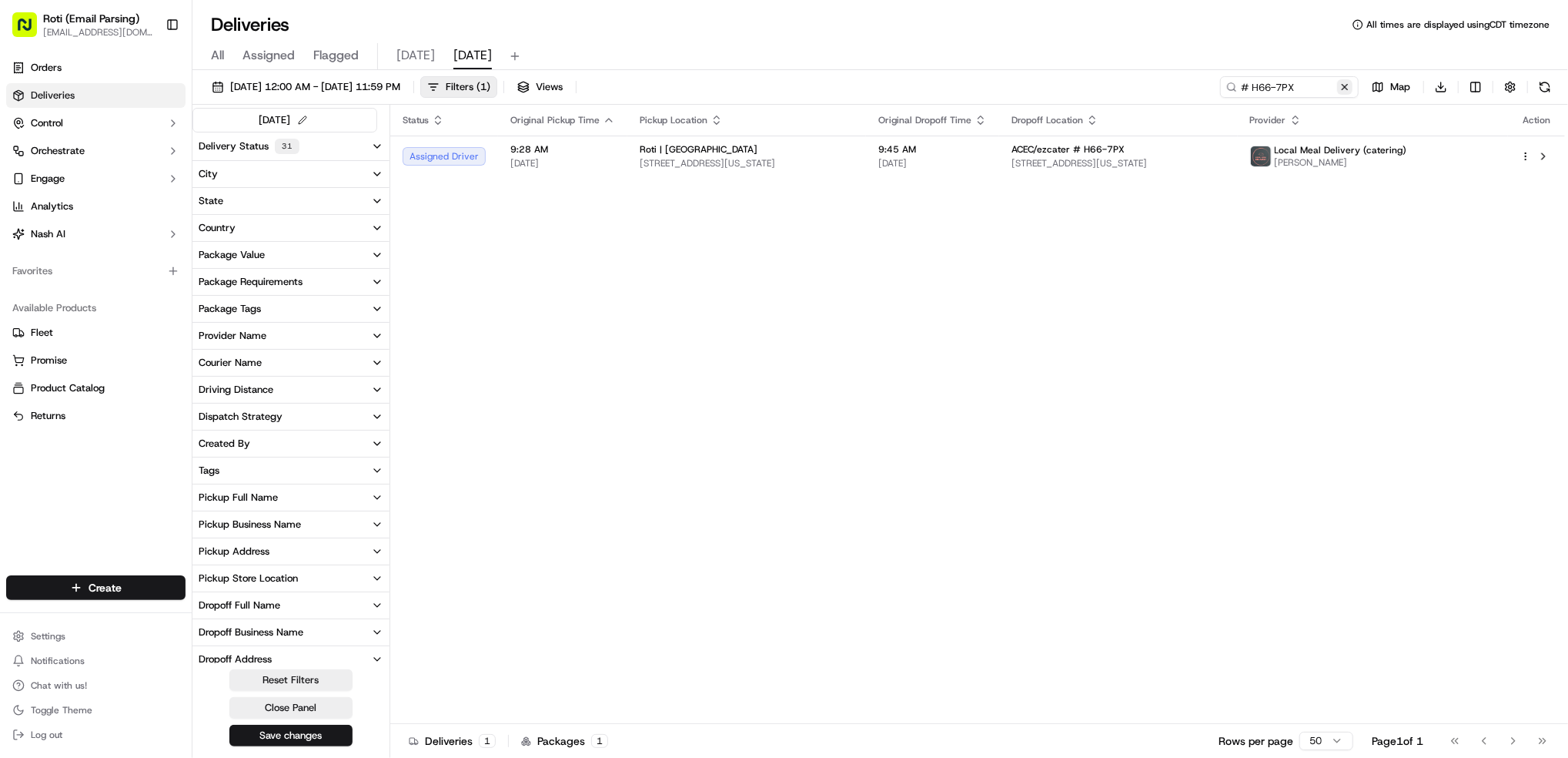
click at [1340, 83] on button at bounding box center [1345, 87] width 15 height 15
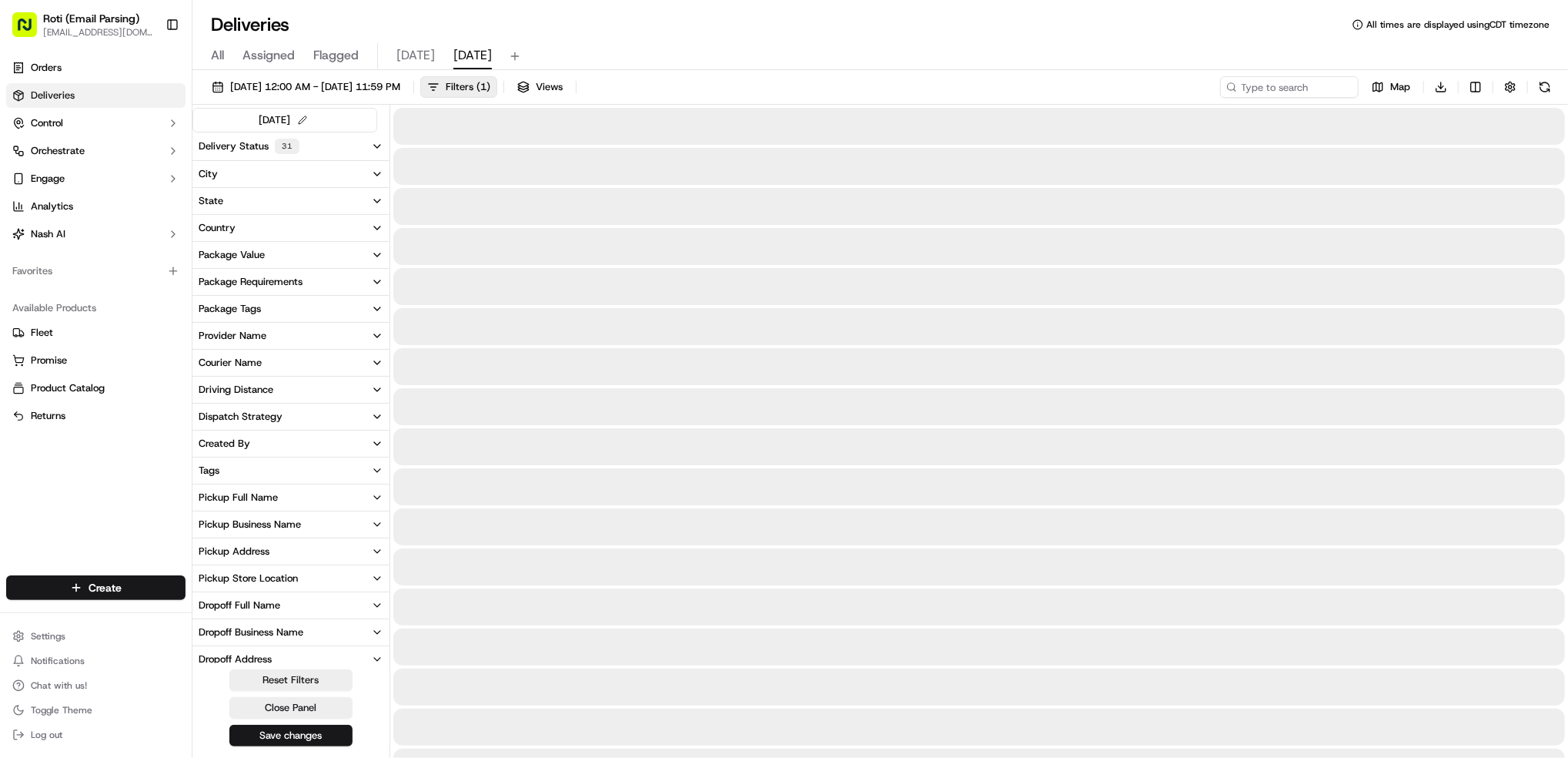
click at [266, 525] on div "Pickup Business Name" at bounding box center [249, 525] width 102 height 14
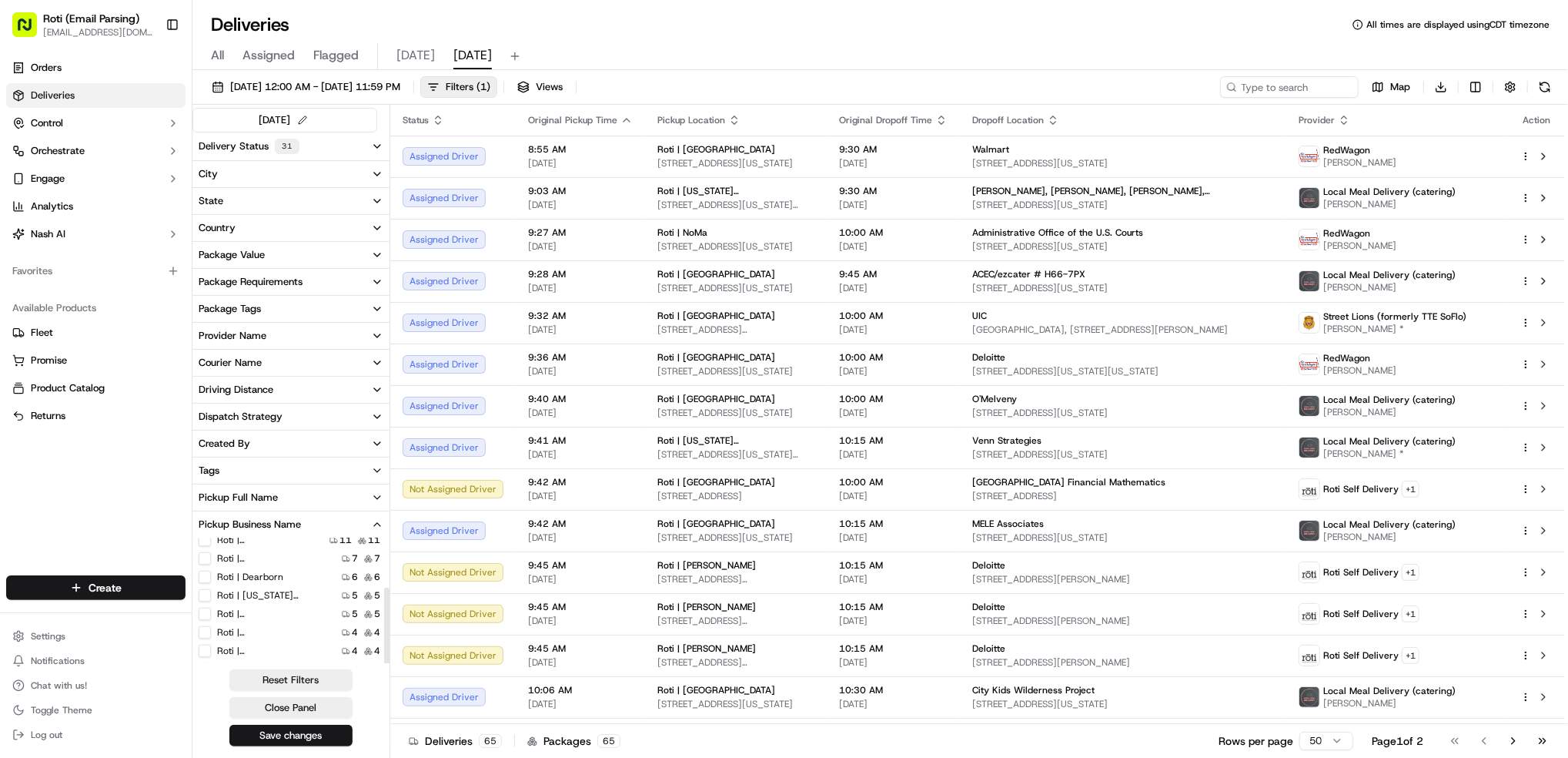
scroll to position [102, 0]
click at [273, 604] on label "Roti | [GEOGRAPHIC_DATA] and [US_STATE]" at bounding box center [266, 606] width 99 height 12
click at [211, 604] on Michigan "Roti | [GEOGRAPHIC_DATA] and [US_STATE]" at bounding box center [204, 606] width 12 height 12
